Goal: Information Seeking & Learning: Check status

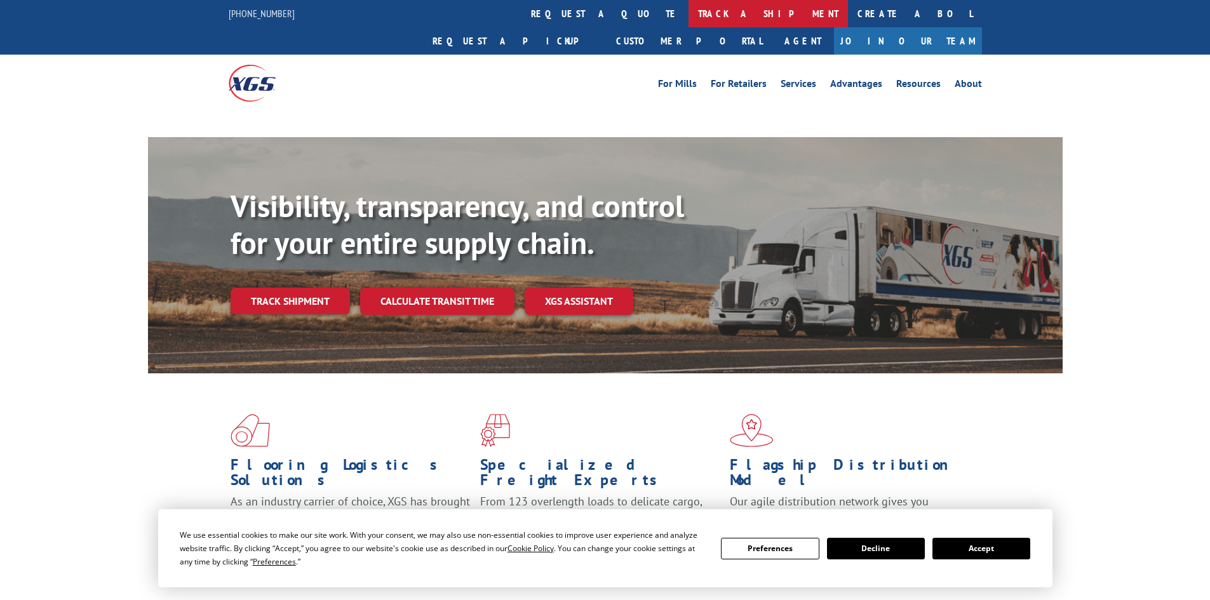
click at [688, 7] on link "track a shipment" at bounding box center [767, 13] width 159 height 27
click at [688, 3] on link "track a shipment" at bounding box center [767, 13] width 159 height 27
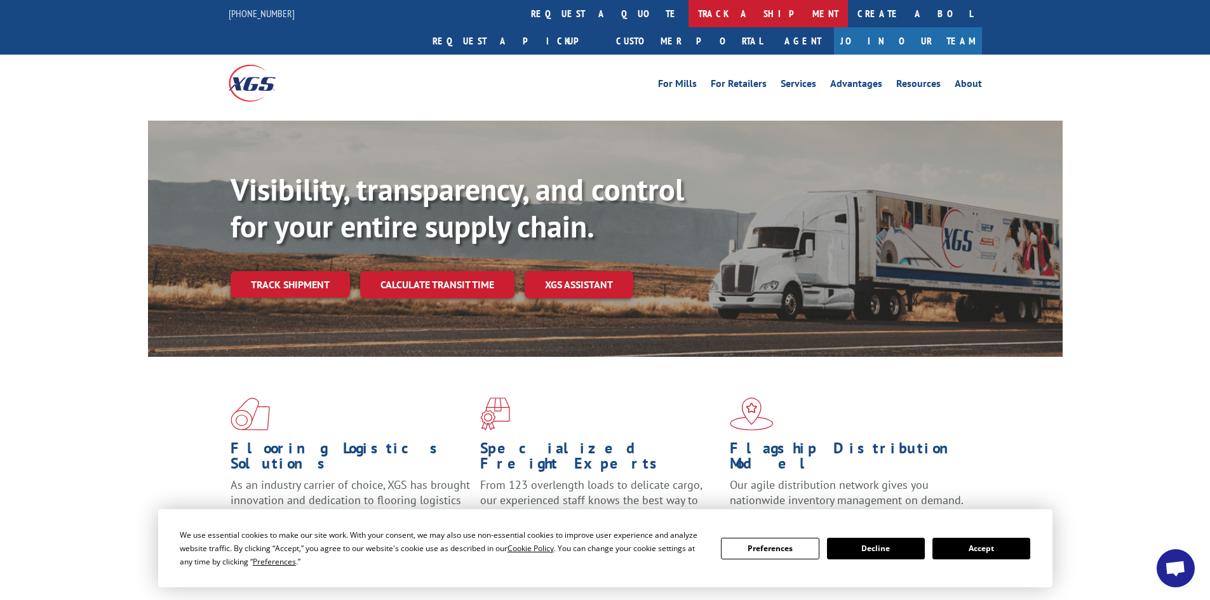
click at [688, 17] on link "track a shipment" at bounding box center [767, 13] width 159 height 27
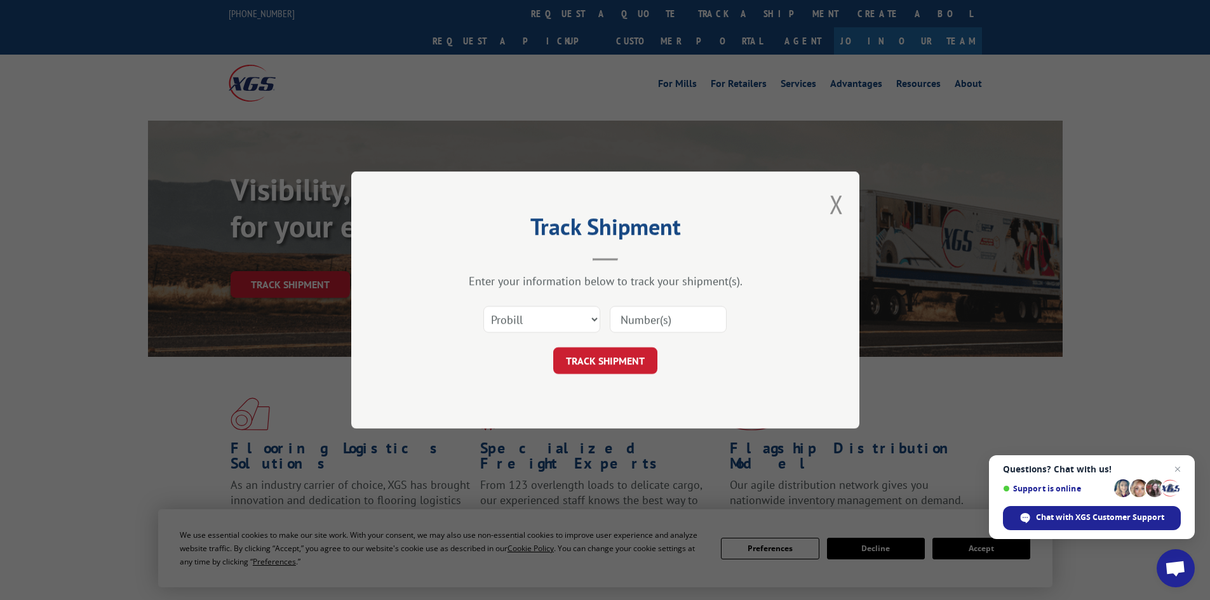
click at [557, 305] on div "Select category... Probill BOL PO" at bounding box center [542, 319] width 116 height 29
click at [545, 324] on select "Select category... Probill BOL PO" at bounding box center [541, 319] width 117 height 27
select select "po"
click at [483, 306] on select "Select category... Probill BOL PO" at bounding box center [541, 319] width 117 height 27
click at [634, 323] on input at bounding box center [668, 319] width 117 height 27
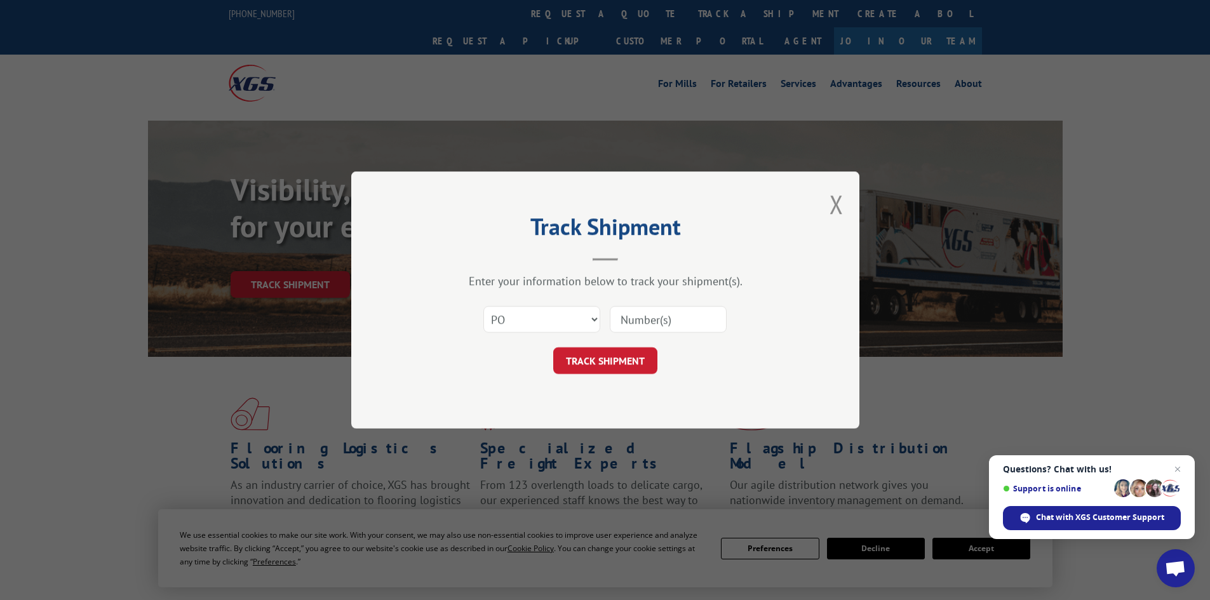
paste input "10528382"
type input "10528382"
click at [625, 351] on button "TRACK SHIPMENT" at bounding box center [605, 360] width 104 height 27
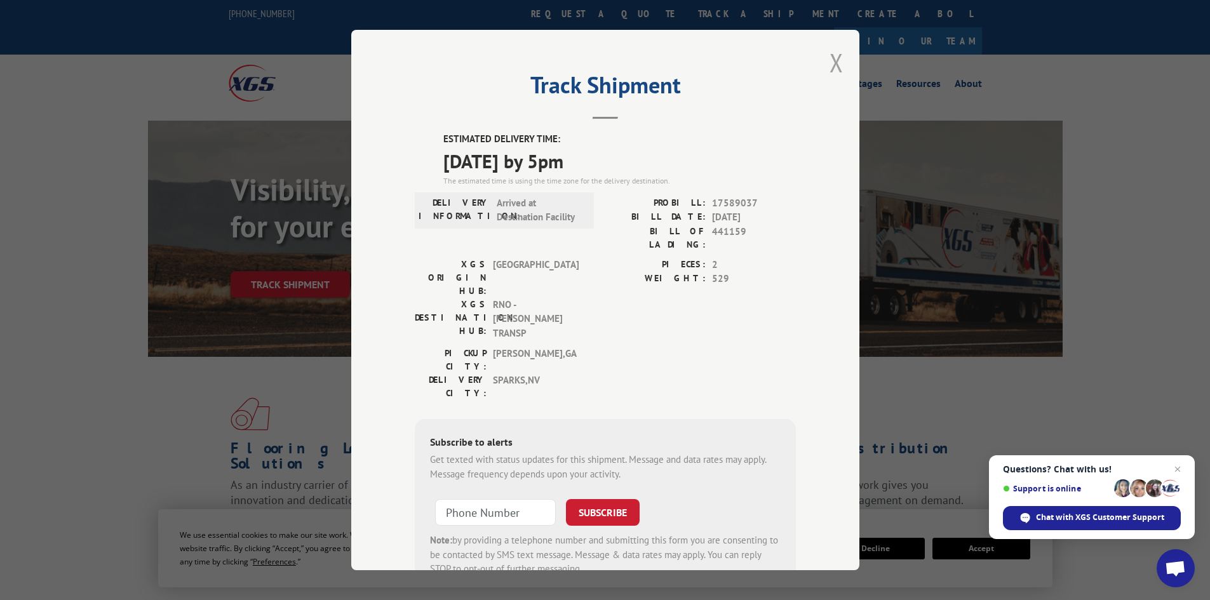
drag, startPoint x: 830, startPoint y: 68, endPoint x: 490, endPoint y: 38, distance: 341.0
click at [829, 68] on button "Close modal" at bounding box center [836, 63] width 14 height 34
